Goal: Obtain resource: Download file/media

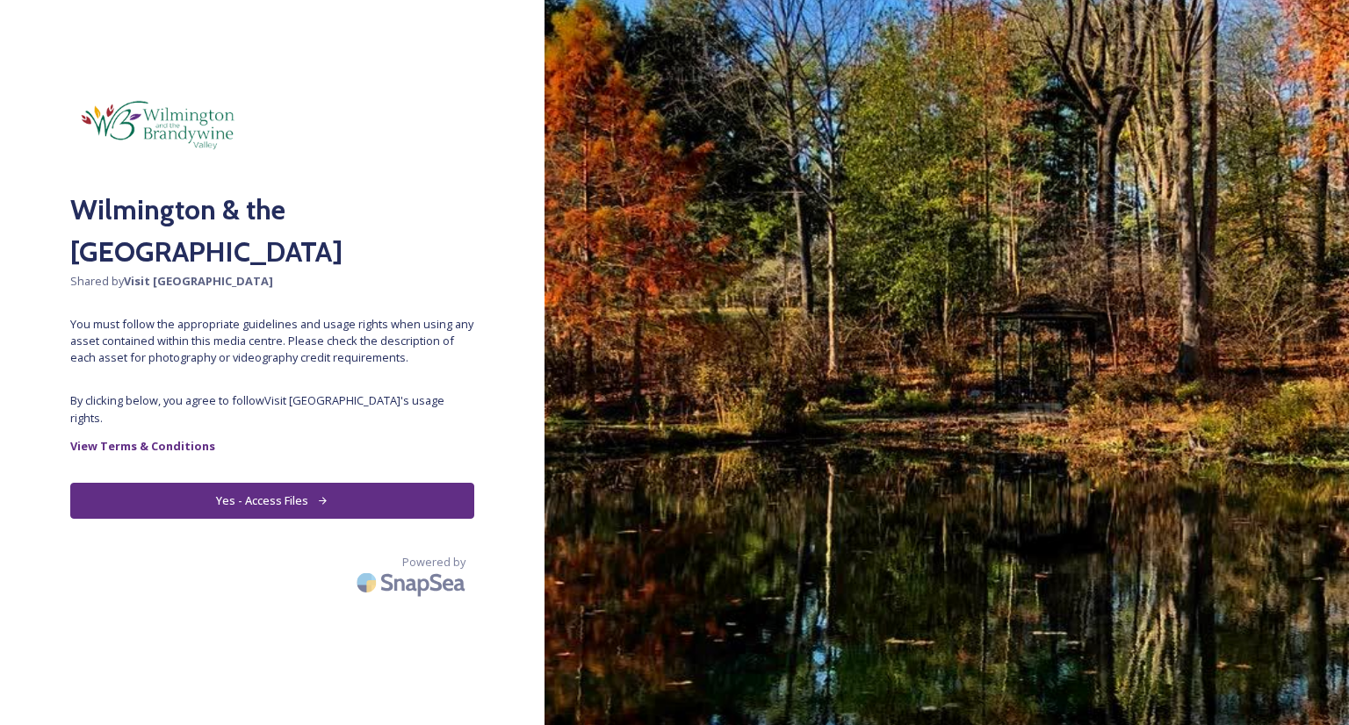
click at [254, 489] on button "Yes - Access Files" at bounding box center [272, 501] width 404 height 36
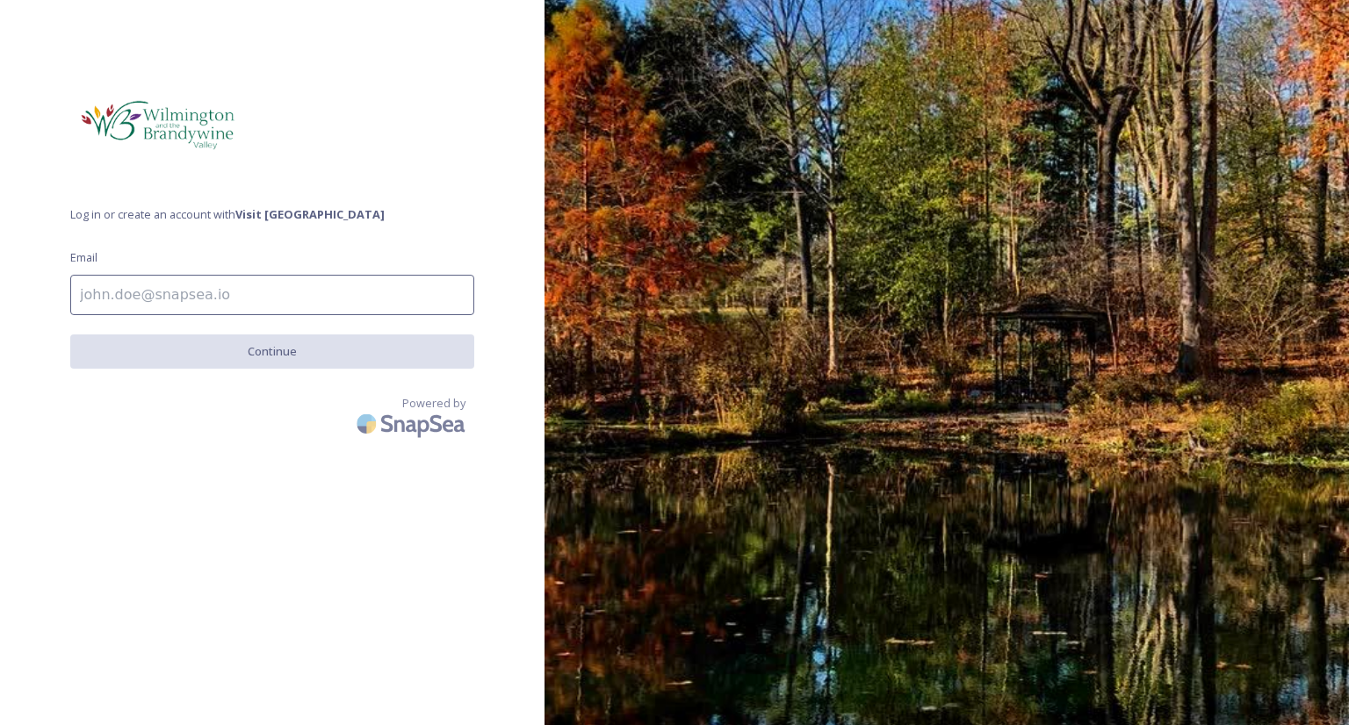
click at [198, 303] on input at bounding box center [272, 295] width 404 height 40
type input "[EMAIL_ADDRESS][DOMAIN_NAME]"
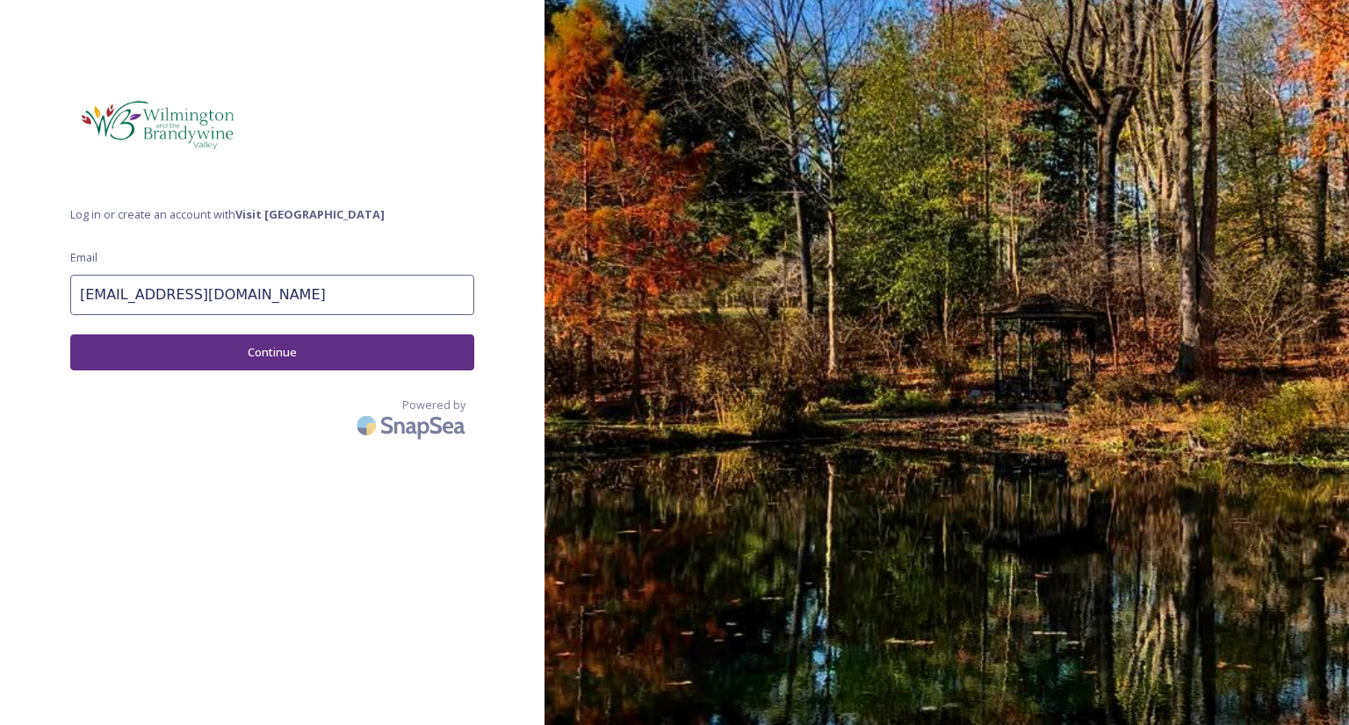
click at [198, 353] on button "Continue" at bounding box center [272, 353] width 404 height 36
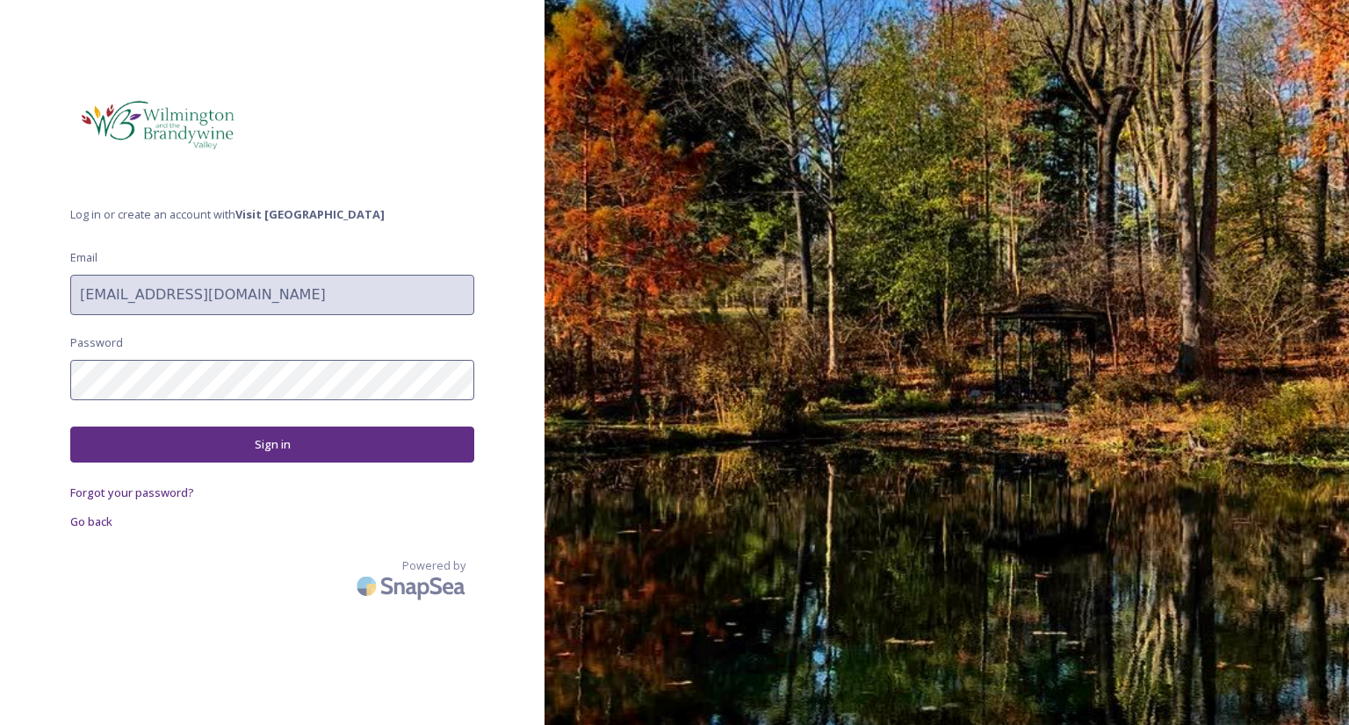
click at [207, 440] on button "Sign in" at bounding box center [272, 445] width 404 height 36
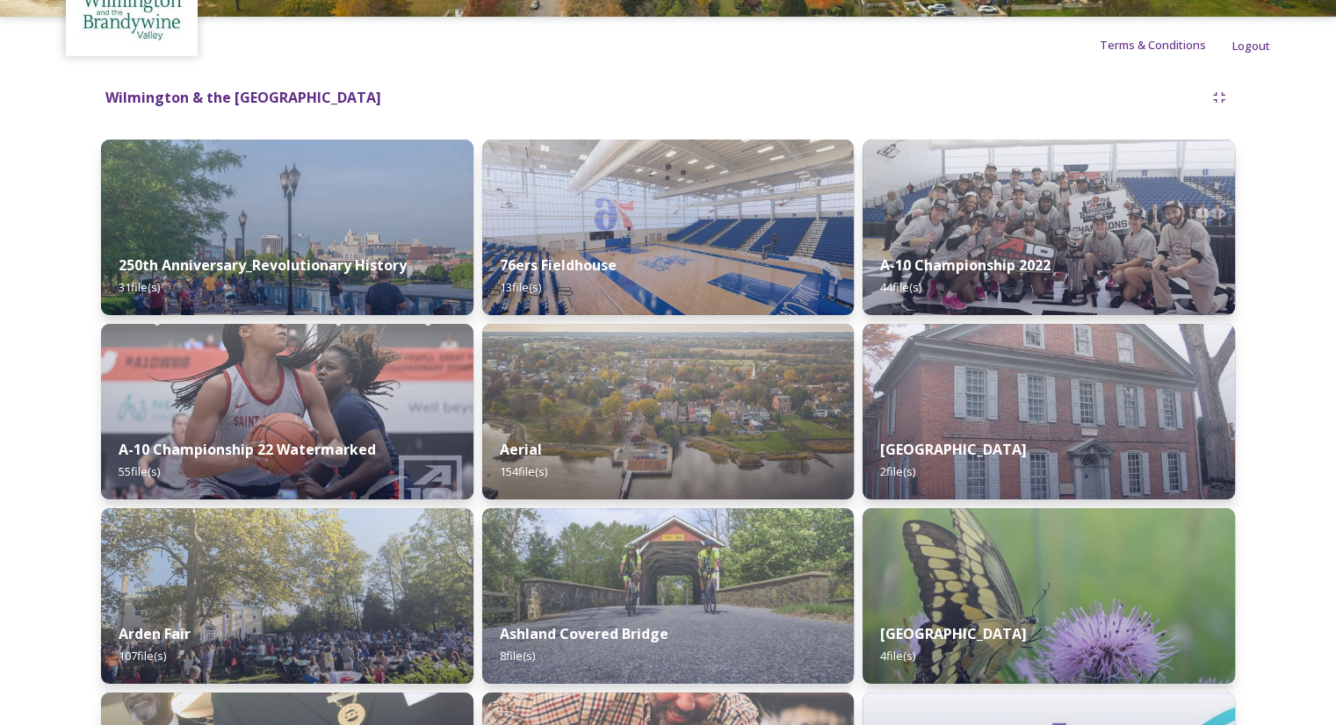
scroll to position [153, 0]
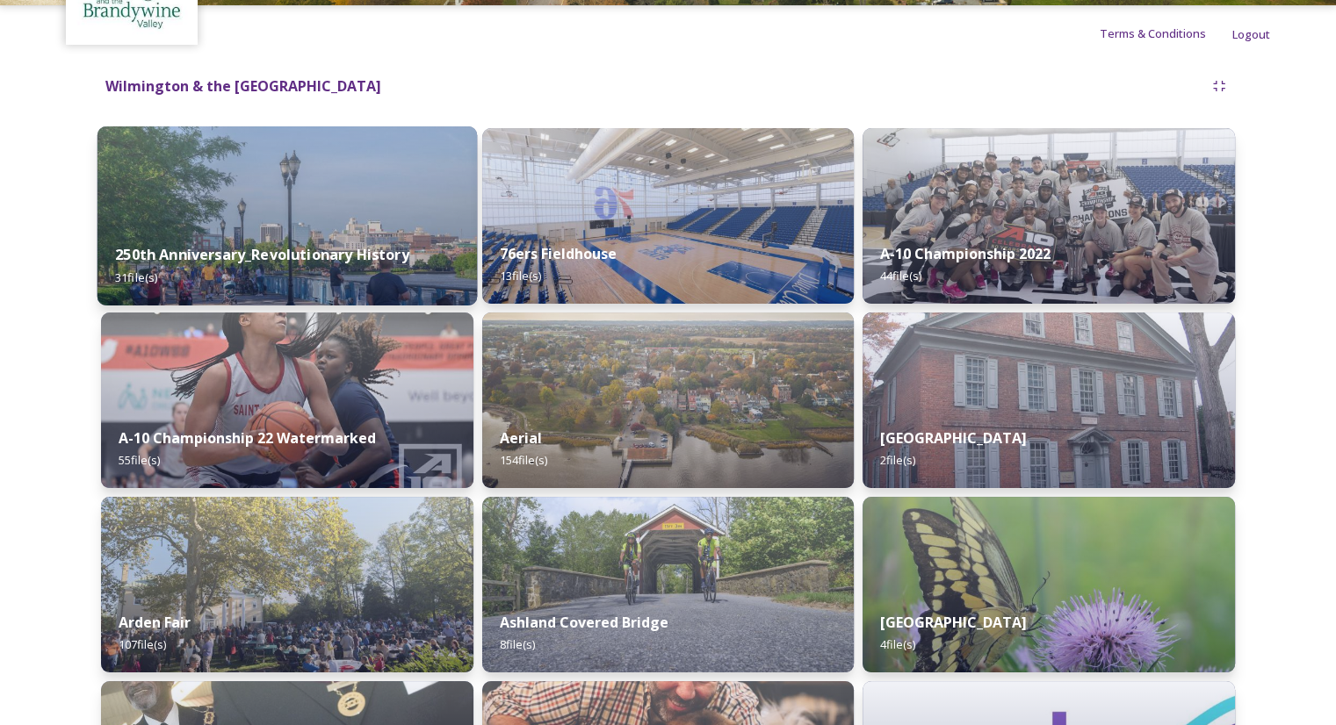
click at [365, 227] on div "250th Anniversary_Revolutionary History 31 file(s)" at bounding box center [286, 266] width 379 height 80
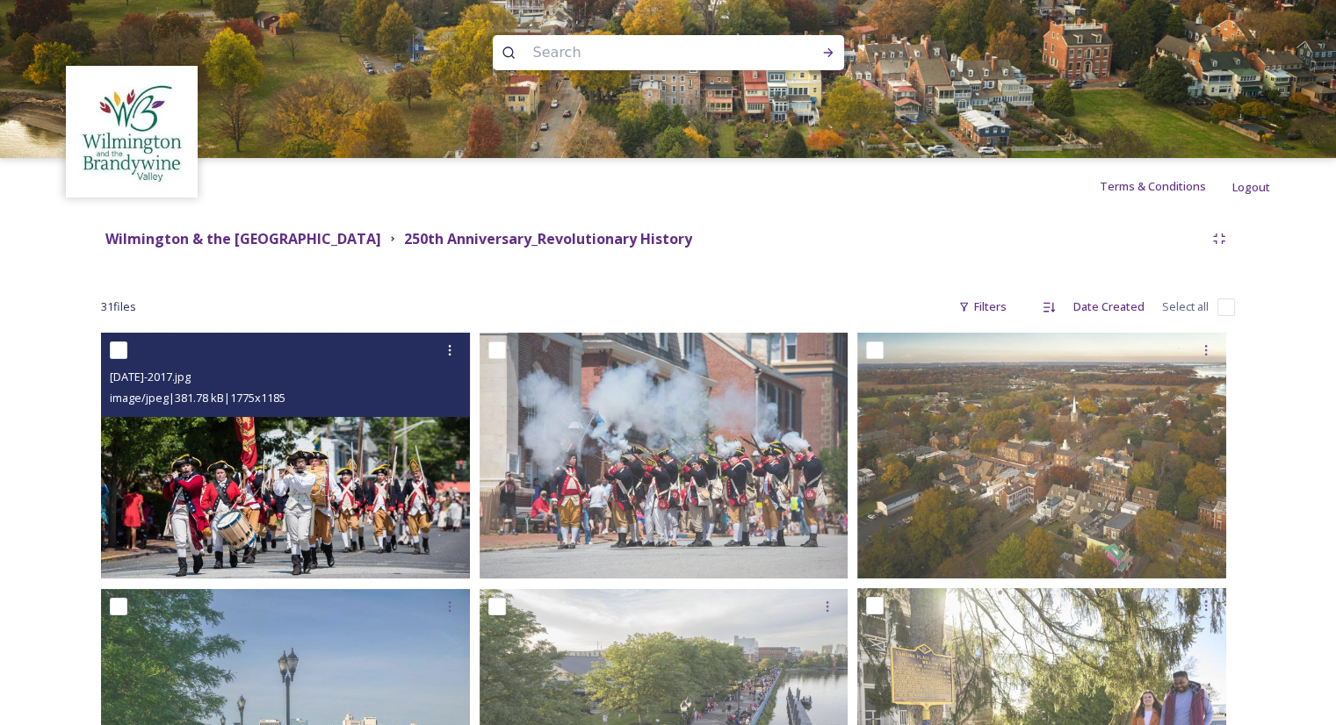
click at [276, 470] on img at bounding box center [285, 456] width 369 height 246
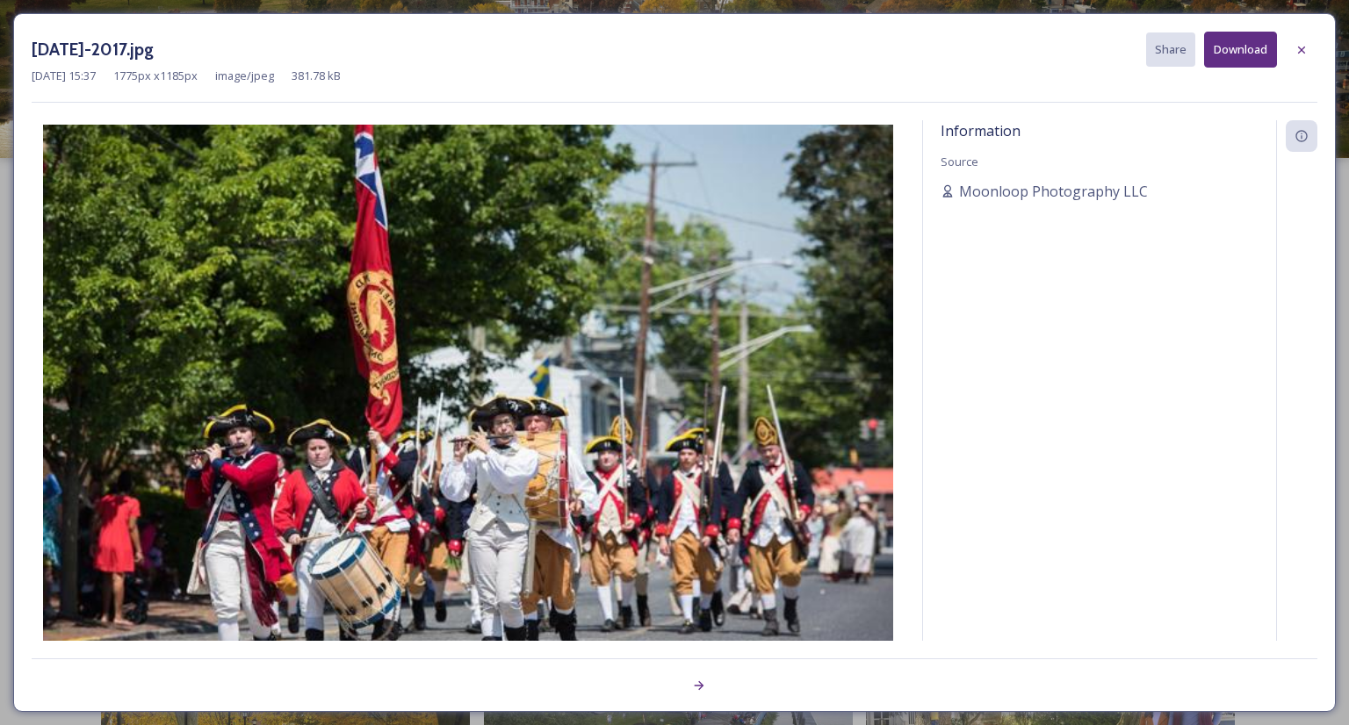
click at [276, 470] on img at bounding box center [468, 408] width 873 height 567
